Goal: Task Accomplishment & Management: Manage account settings

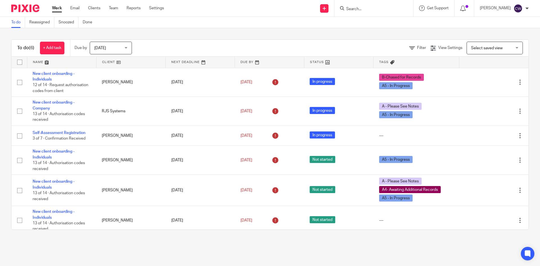
click at [380, 7] on input "Search" at bounding box center [371, 9] width 51 height 5
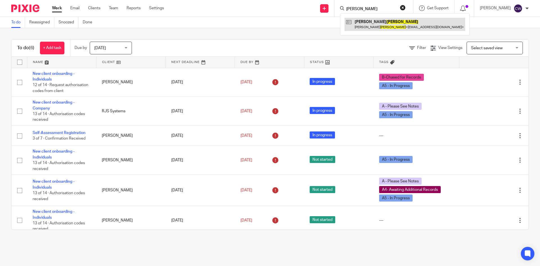
type input "Bowman"
click at [384, 21] on link at bounding box center [405, 24] width 121 height 13
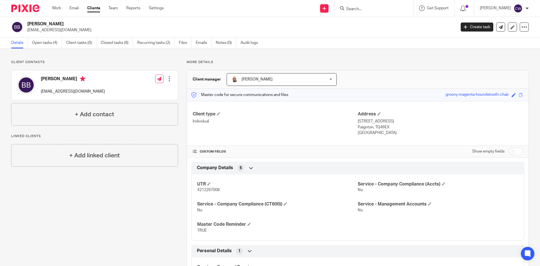
click at [352, 9] on input "Search" at bounding box center [371, 9] width 51 height 5
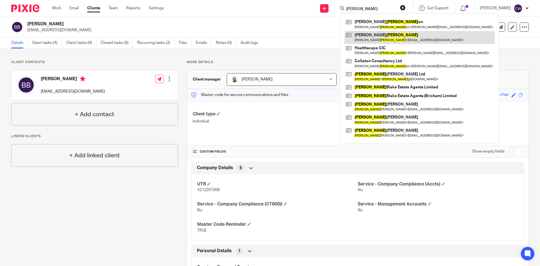
type input "Richards"
click at [372, 40] on link at bounding box center [420, 37] width 150 height 13
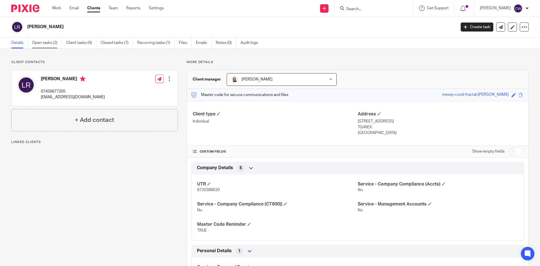
click at [49, 40] on link "Open tasks (2)" at bounding box center [47, 42] width 30 height 11
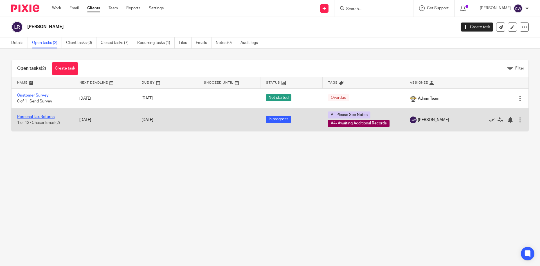
click at [43, 116] on link "Personal Tax Returns" at bounding box center [35, 117] width 37 height 4
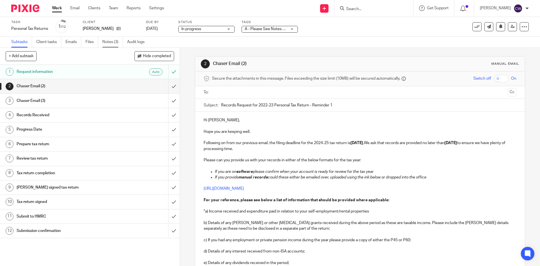
click at [111, 42] on link "Notes (3)" at bounding box center [112, 42] width 21 height 11
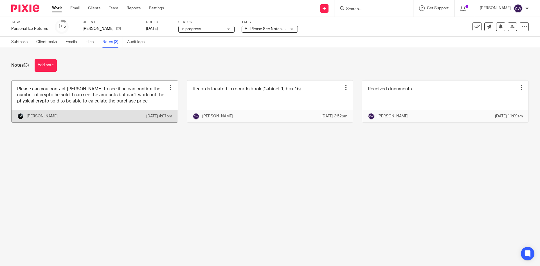
click at [156, 101] on link at bounding box center [95, 101] width 166 height 42
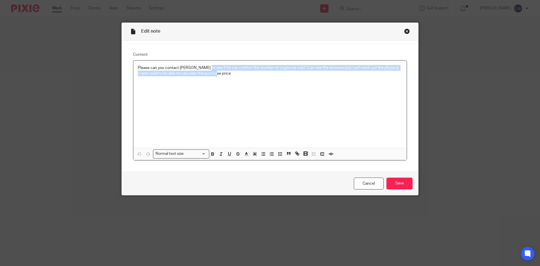
drag, startPoint x: 202, startPoint y: 67, endPoint x: 220, endPoint y: 75, distance: 19.8
click at [220, 75] on p "Please can you contact [PERSON_NAME] to see if he can confirm the number of cry…" at bounding box center [270, 71] width 264 height 12
copy p "f he can confirm the number of crypto he sold, I can see the amounts but can't …"
click at [402, 182] on input "Save" at bounding box center [400, 184] width 26 height 12
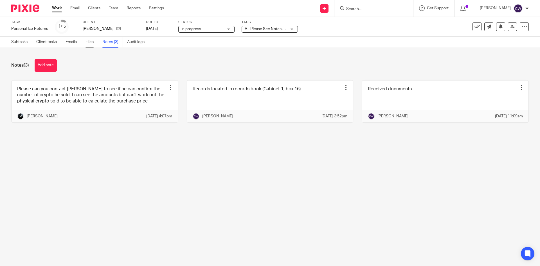
click at [91, 39] on link "Files" at bounding box center [92, 42] width 13 height 11
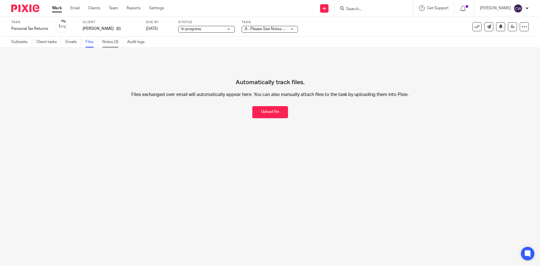
click at [110, 42] on link "Notes (3)" at bounding box center [112, 42] width 21 height 11
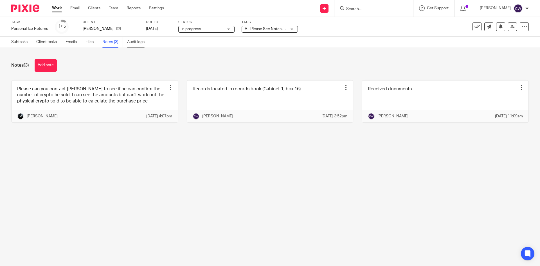
click at [140, 42] on link "Audit logs" at bounding box center [138, 42] width 22 height 11
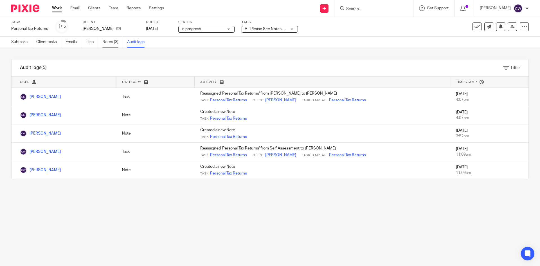
click at [109, 41] on link "Notes (3)" at bounding box center [112, 42] width 21 height 11
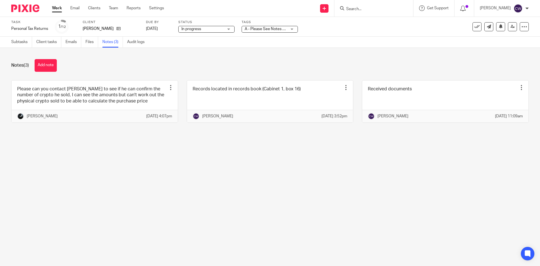
click at [41, 60] on button "Add note" at bounding box center [46, 65] width 22 height 13
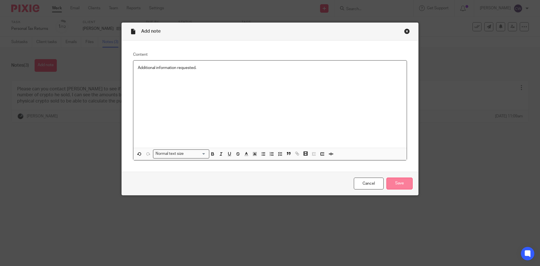
click at [401, 178] on input "Save" at bounding box center [400, 184] width 26 height 12
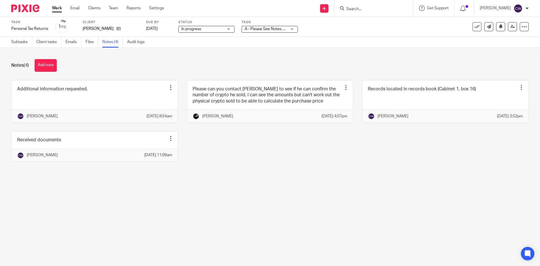
click at [351, 6] on form at bounding box center [376, 8] width 60 height 7
click at [29, 7] on img at bounding box center [25, 9] width 28 height 8
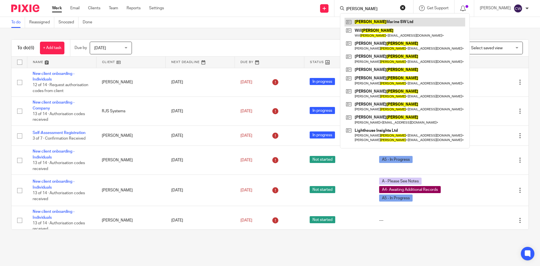
type input "[PERSON_NAME]"
click at [363, 18] on link at bounding box center [405, 22] width 121 height 8
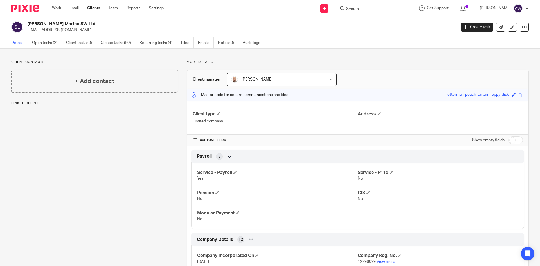
click at [51, 45] on link "Open tasks (2)" at bounding box center [47, 42] width 30 height 11
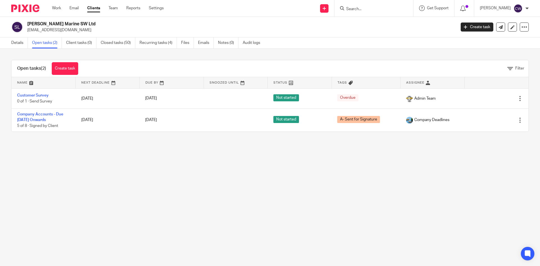
click at [361, 7] on input "Search" at bounding box center [371, 9] width 51 height 5
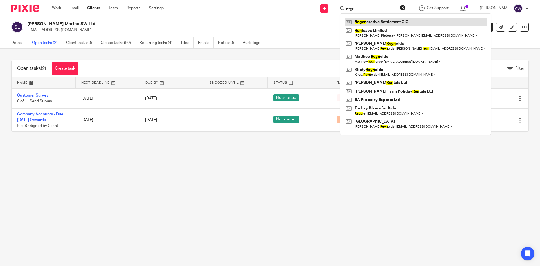
type input "regn"
click at [364, 24] on link at bounding box center [416, 22] width 142 height 8
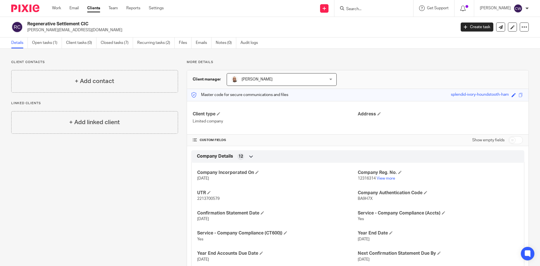
drag, startPoint x: 27, startPoint y: 23, endPoint x: 95, endPoint y: 26, distance: 68.4
click at [95, 26] on div "Regenerative Settlement CIC james.shorten@tpg-uk.co" at bounding box center [231, 27] width 441 height 12
copy h2 "Regenerative Settlement CIC"
click at [346, 9] on input "Search" at bounding box center [371, 9] width 51 height 5
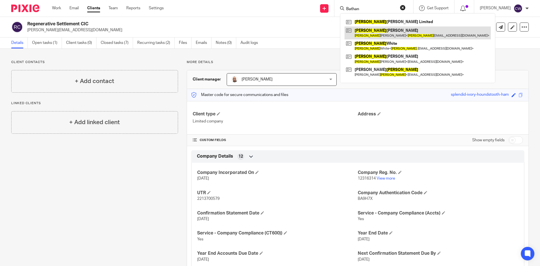
type input "Bathan"
click at [367, 36] on link at bounding box center [418, 32] width 146 height 13
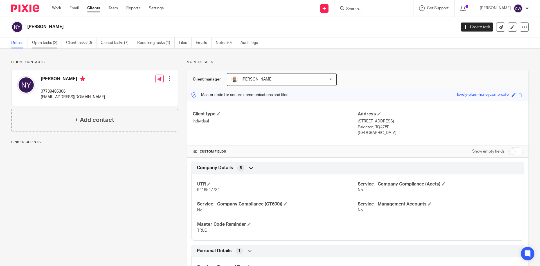
click at [53, 45] on link "Open tasks (2)" at bounding box center [47, 42] width 30 height 11
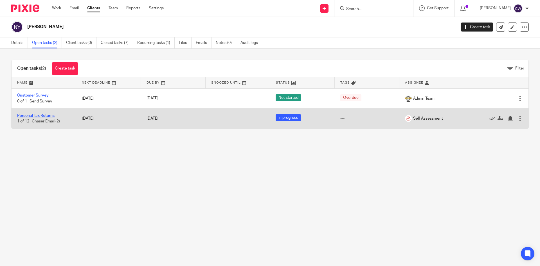
click at [32, 116] on link "Personal Tax Returns" at bounding box center [35, 116] width 37 height 4
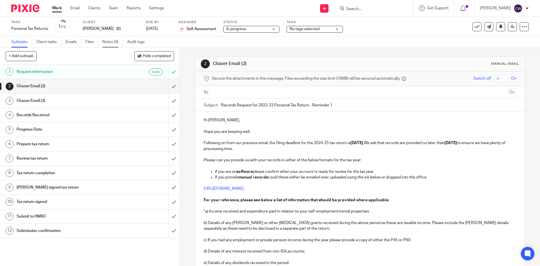
click at [108, 45] on link "Notes (0)" at bounding box center [112, 42] width 21 height 11
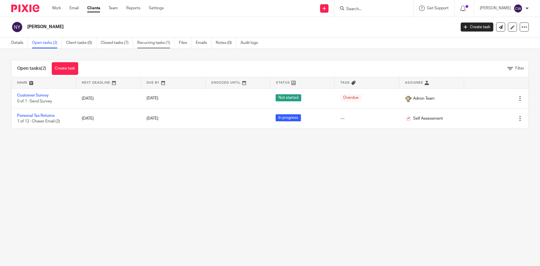
click at [155, 43] on link "Recurring tasks (1)" at bounding box center [155, 42] width 37 height 11
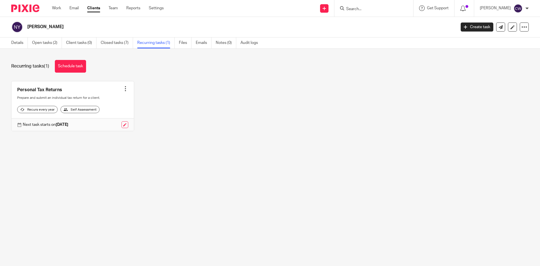
click at [123, 41] on link "Closed tasks (7)" at bounding box center [117, 42] width 32 height 11
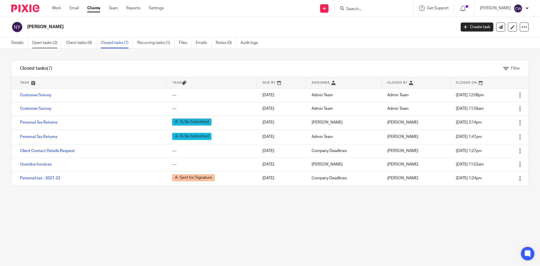
click at [50, 42] on link "Open tasks (2)" at bounding box center [47, 42] width 30 height 11
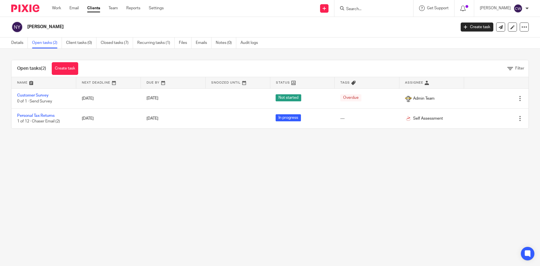
click at [383, 8] on input "Search" at bounding box center [371, 9] width 51 height 5
click at [108, 8] on ul "Work Email Clients Team Reports Settings" at bounding box center [112, 8] width 120 height 6
click at [114, 8] on link "Team" at bounding box center [113, 8] width 9 height 6
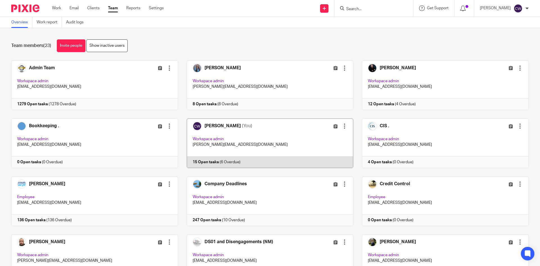
click at [199, 159] on link at bounding box center [266, 143] width 176 height 50
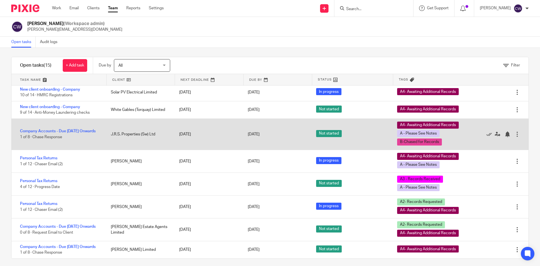
scroll to position [6, 0]
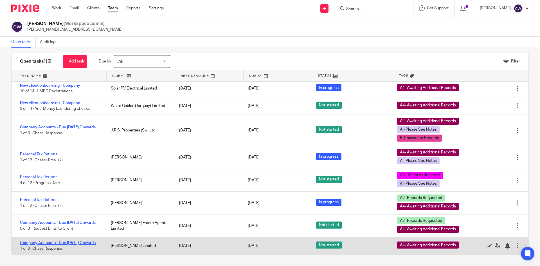
click at [82, 241] on link "Company Accounts - Due 1st May 2023 Onwards" at bounding box center [58, 243] width 76 height 4
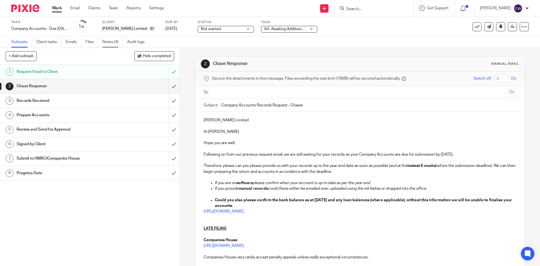
click at [109, 42] on link "Notes (4)" at bounding box center [112, 42] width 21 height 11
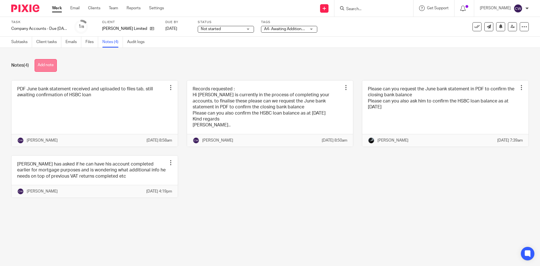
click at [48, 67] on button "Add note" at bounding box center [46, 65] width 22 height 13
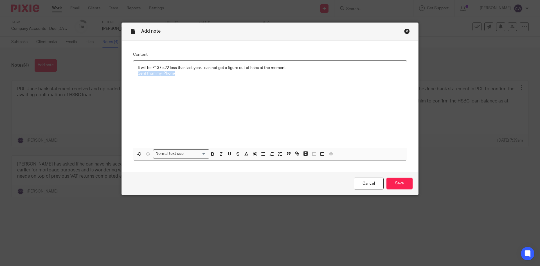
drag, startPoint x: 175, startPoint y: 75, endPoint x: 132, endPoint y: 73, distance: 43.6
click at [133, 73] on div "It will be £1375.22 less than last year, I can not get a figure out of hsbc at …" at bounding box center [269, 103] width 273 height 87
click at [138, 68] on p "It will be £1375.22 less than last year, I can not get a figure out of hsbc at …" at bounding box center [270, 68] width 264 height 6
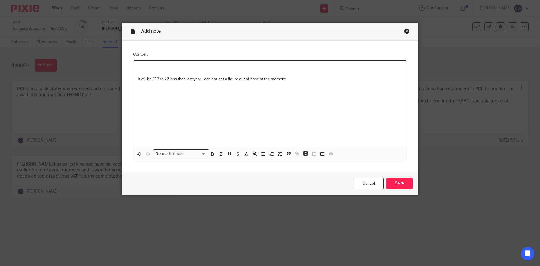
click at [138, 68] on p at bounding box center [270, 68] width 264 height 6
click at [399, 179] on input "Save" at bounding box center [400, 184] width 26 height 12
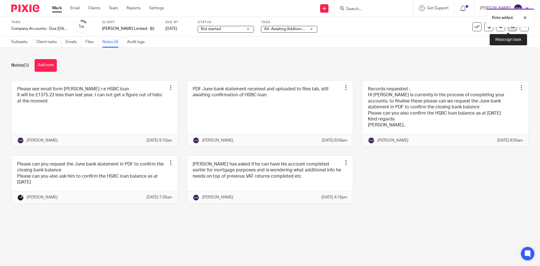
click at [509, 30] on link at bounding box center [512, 26] width 9 height 9
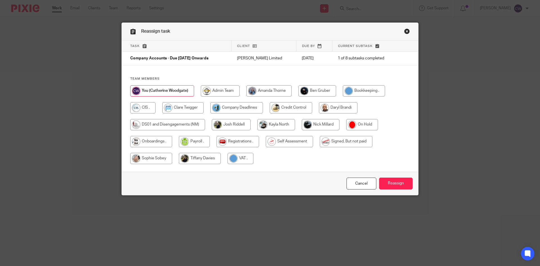
click at [329, 127] on input "radio" at bounding box center [321, 124] width 38 height 11
radio input "true"
click at [391, 186] on input "Reassign" at bounding box center [395, 184] width 33 height 12
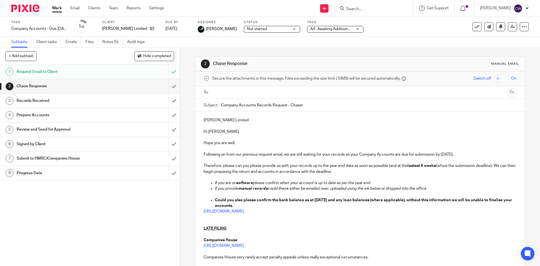
click at [361, 10] on input "Search" at bounding box center [371, 9] width 51 height 5
type input "ccp"
click at [372, 25] on link at bounding box center [386, 24] width 82 height 13
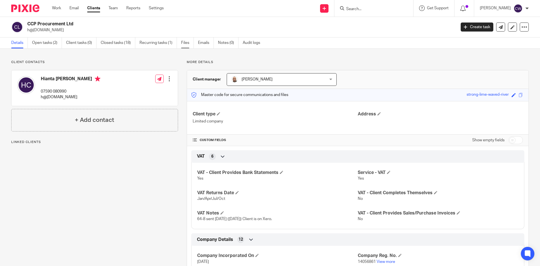
click at [189, 42] on link "Files" at bounding box center [187, 42] width 13 height 11
click at [188, 42] on link "Files" at bounding box center [187, 42] width 13 height 11
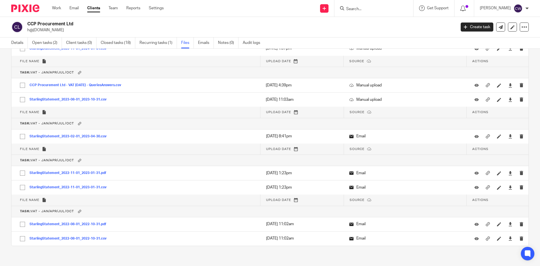
scroll to position [1366, 0]
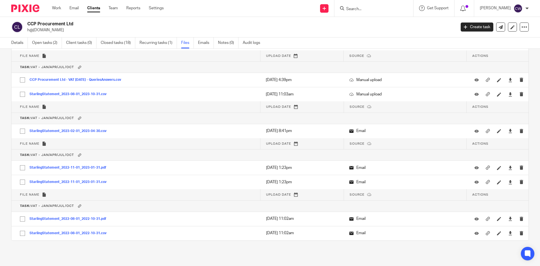
click at [29, 29] on p "h@[DOMAIN_NAME]" at bounding box center [239, 30] width 425 height 6
drag, startPoint x: 27, startPoint y: 29, endPoint x: 65, endPoint y: 30, distance: 38.0
click at [65, 30] on p "h@[DOMAIN_NAME]" at bounding box center [239, 30] width 425 height 6
copy p "h@[DOMAIN_NAME]"
